Goal: Information Seeking & Learning: Find specific fact

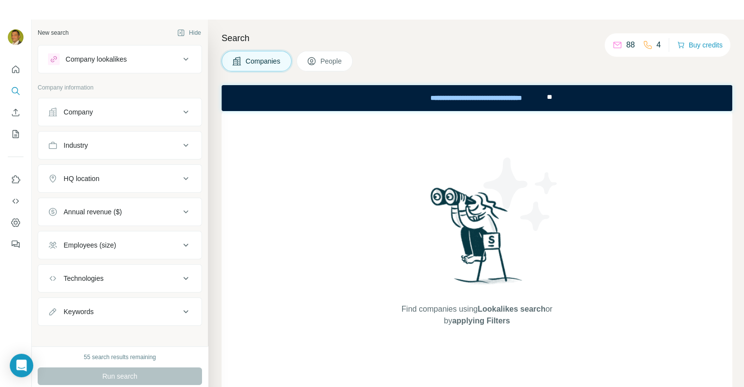
click at [332, 146] on div "Find companies using Lookalikes search or by applying Filters" at bounding box center [477, 256] width 511 height 290
click at [262, 61] on span "Companies" at bounding box center [264, 61] width 36 height 10
click at [182, 111] on icon at bounding box center [186, 112] width 12 height 12
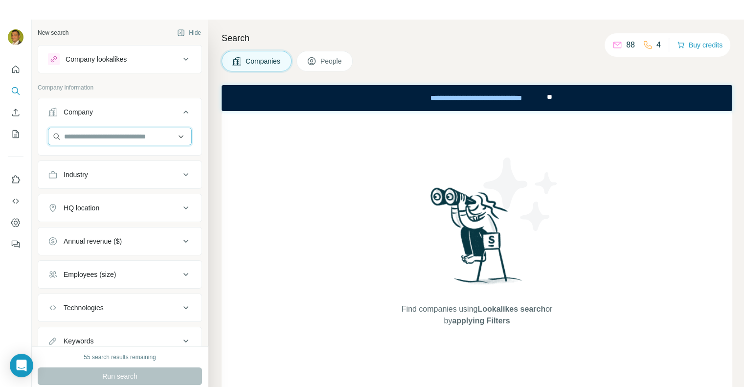
click at [97, 136] on input "text" at bounding box center [120, 137] width 144 height 18
type input "*******"
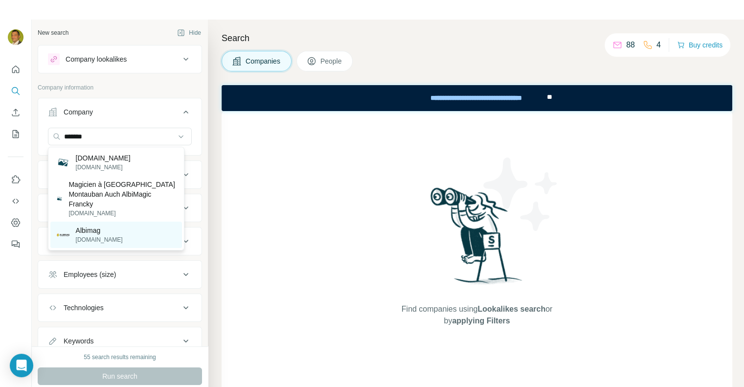
click at [93, 235] on p "[DOMAIN_NAME]" at bounding box center [99, 239] width 47 height 9
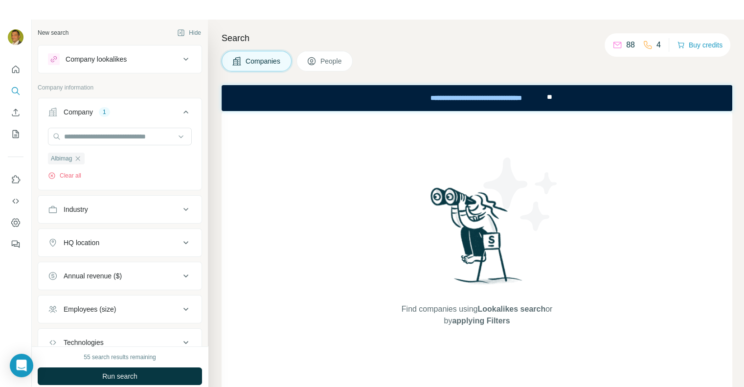
click at [131, 374] on span "Run search" at bounding box center [119, 376] width 35 height 10
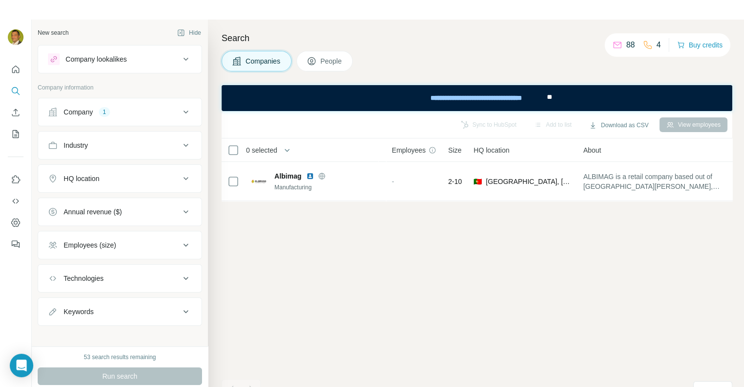
click at [326, 58] on span "People" at bounding box center [332, 61] width 23 height 10
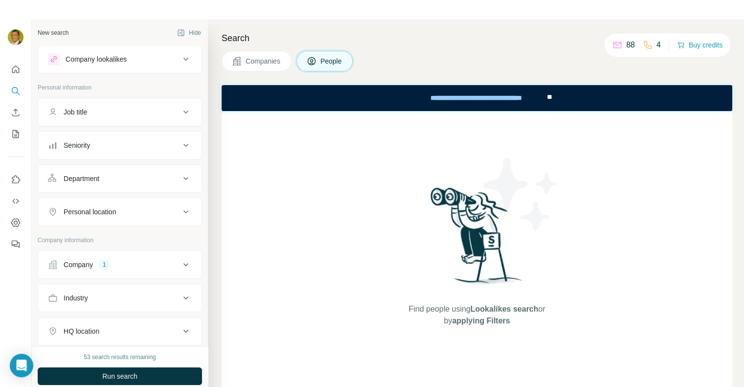
click at [258, 60] on span "Companies" at bounding box center [264, 61] width 36 height 10
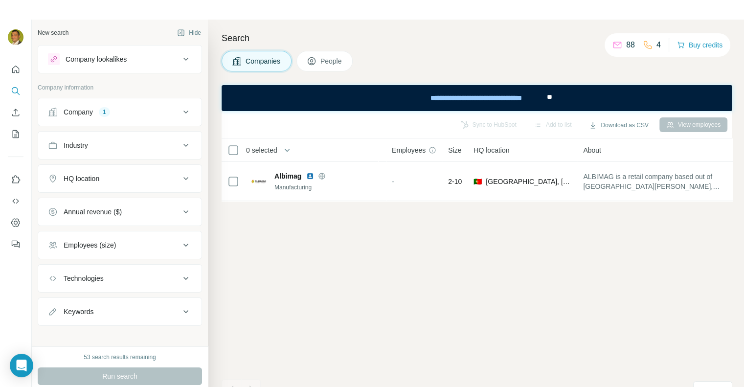
click at [321, 252] on div "Sync to HubSpot Add to list Download as CSV View employees 0 selected Companies…" at bounding box center [477, 259] width 511 height 296
